Goal: Task Accomplishment & Management: Complete application form

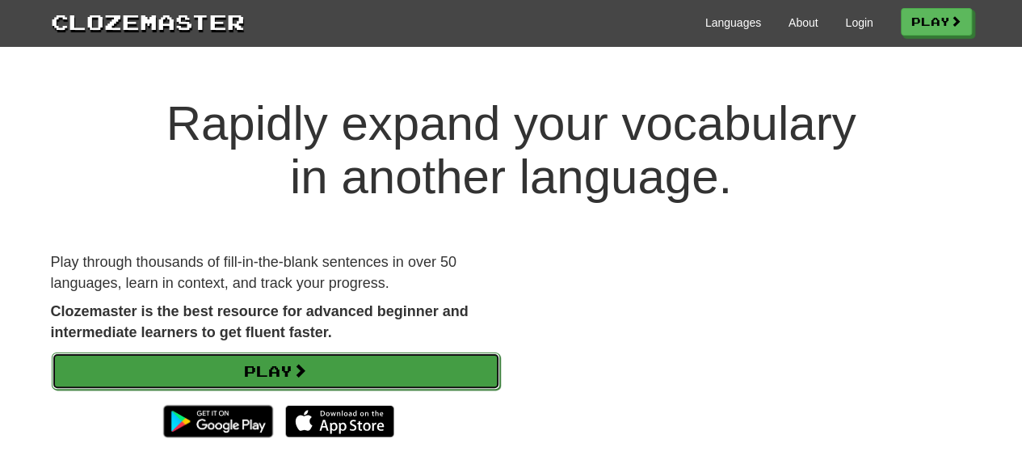
click at [397, 354] on link "Play" at bounding box center [276, 370] width 449 height 37
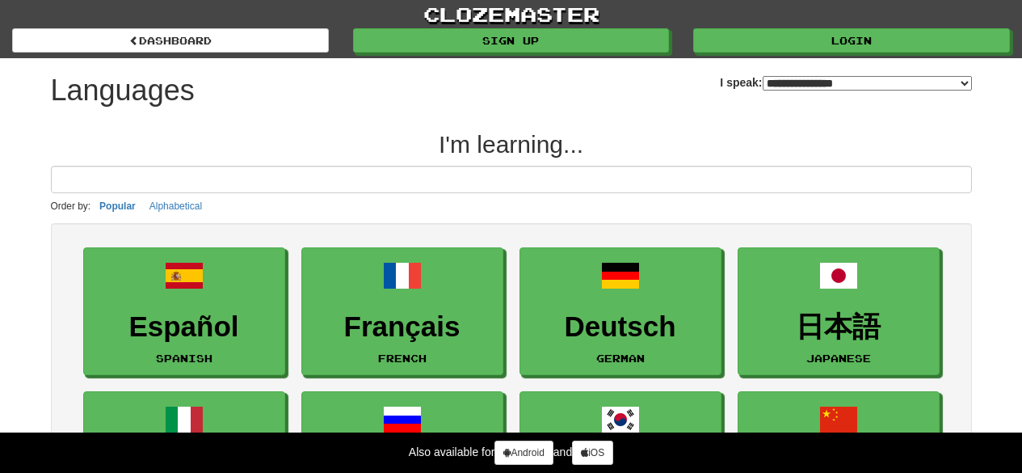
select select "*******"
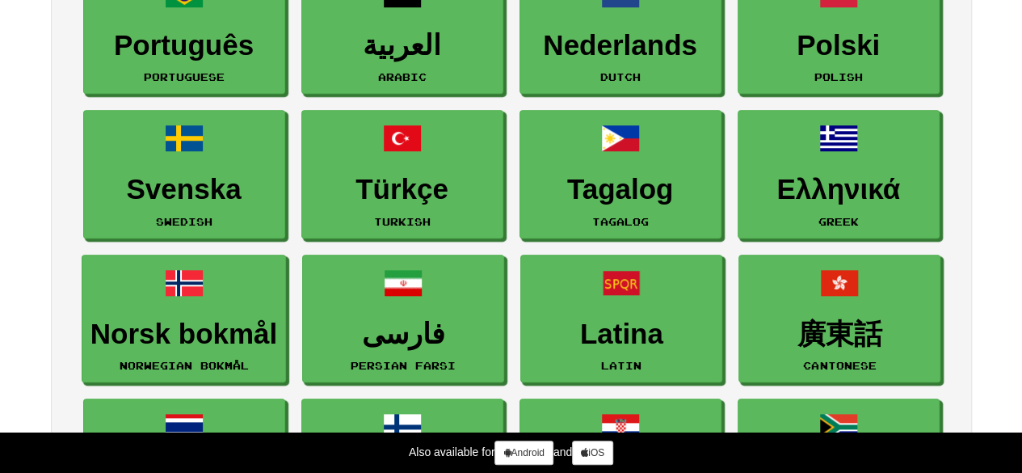
scroll to position [633, 0]
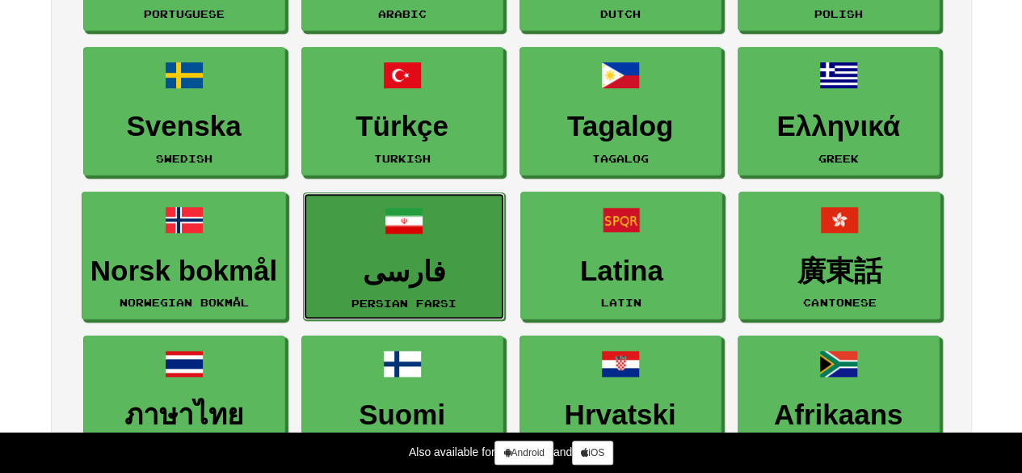
click at [373, 264] on h3 "فارسی" at bounding box center [404, 272] width 184 height 32
